Goal: Transaction & Acquisition: Purchase product/service

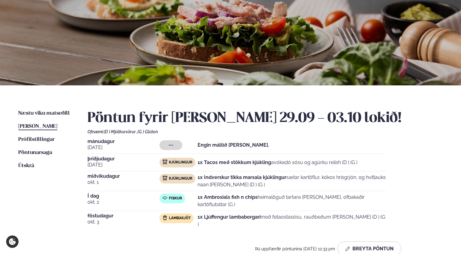
scroll to position [76, 0]
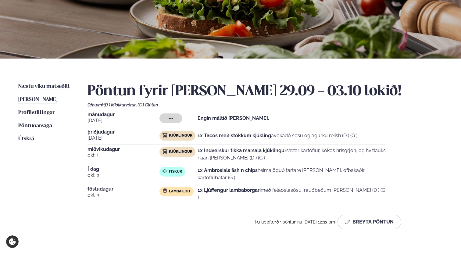
click at [67, 85] on span "Næstu viku matseðill" at bounding box center [44, 86] width 52 height 5
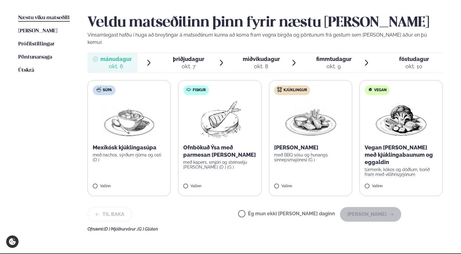
scroll to position [145, 0]
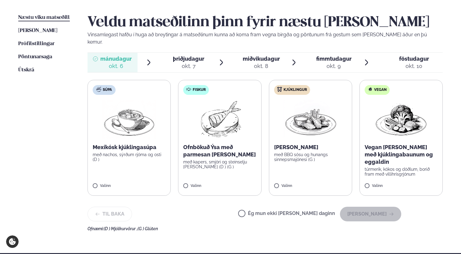
click at [282, 172] on label "Kjúklingur [PERSON_NAME] með BBQ sósu og hunangs sinnepsmajónesi (G ) Valinn" at bounding box center [310, 138] width 83 height 116
click at [274, 179] on label "Kjúklingur [PERSON_NAME] með BBQ sósu og hunangs sinnepsmajónesi (G ) Valinn" at bounding box center [310, 138] width 83 height 116
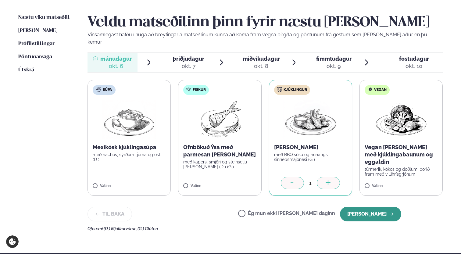
click at [377, 211] on button "[PERSON_NAME]" at bounding box center [370, 214] width 61 height 15
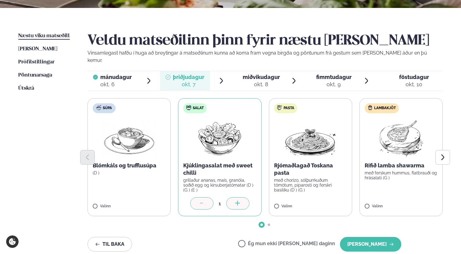
click at [205, 201] on icon at bounding box center [202, 204] width 6 height 6
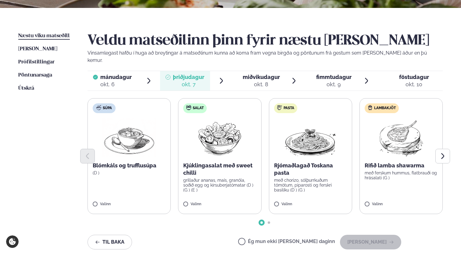
click at [371, 204] on label "Lambakjöt Rifið lamba shawarma með ferskum hummus, flatbrauði og hrásalati (G )…" at bounding box center [400, 156] width 83 height 116
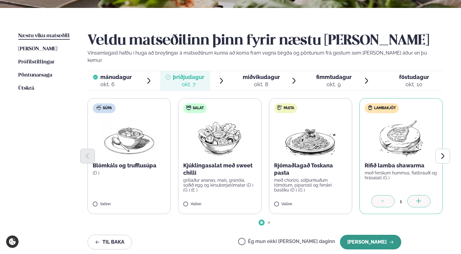
click at [370, 235] on button "[PERSON_NAME]" at bounding box center [370, 242] width 61 height 15
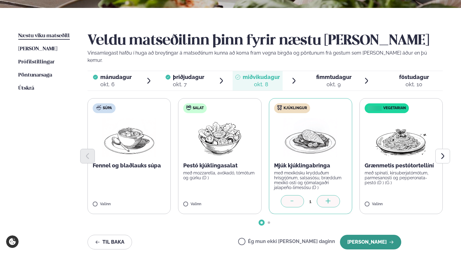
click at [371, 235] on button "[PERSON_NAME]" at bounding box center [370, 242] width 61 height 15
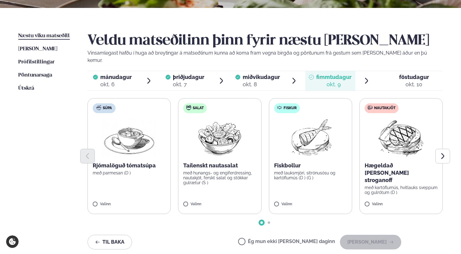
click at [318, 202] on div "Valinn" at bounding box center [310, 204] width 73 height 5
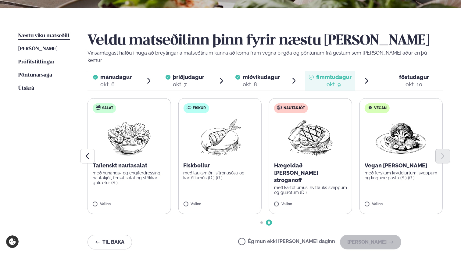
click at [236, 202] on div "Valinn" at bounding box center [219, 205] width 73 height 7
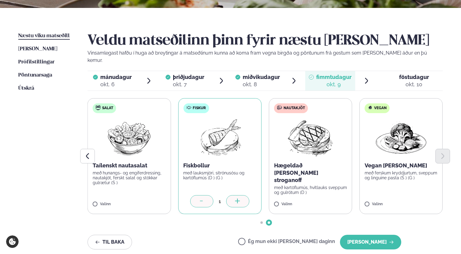
click at [398, 241] on div "Ég mun ekki [PERSON_NAME] daginn [PERSON_NAME]" at bounding box center [319, 242] width 163 height 15
click at [393, 237] on button "[PERSON_NAME]" at bounding box center [370, 242] width 61 height 15
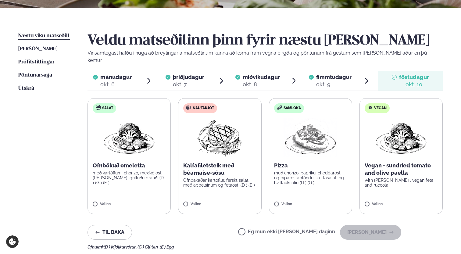
scroll to position [133, 0]
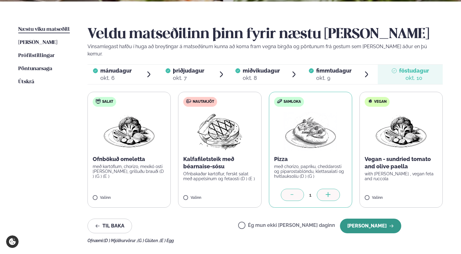
click at [374, 218] on button "[PERSON_NAME]" at bounding box center [370, 225] width 61 height 15
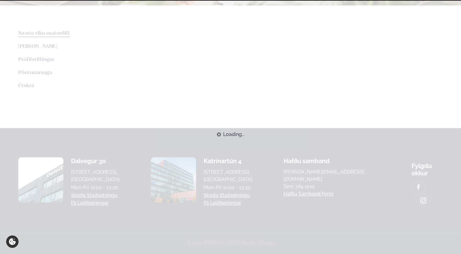
scroll to position [127, 0]
